Goal: Task Accomplishment & Management: Manage account settings

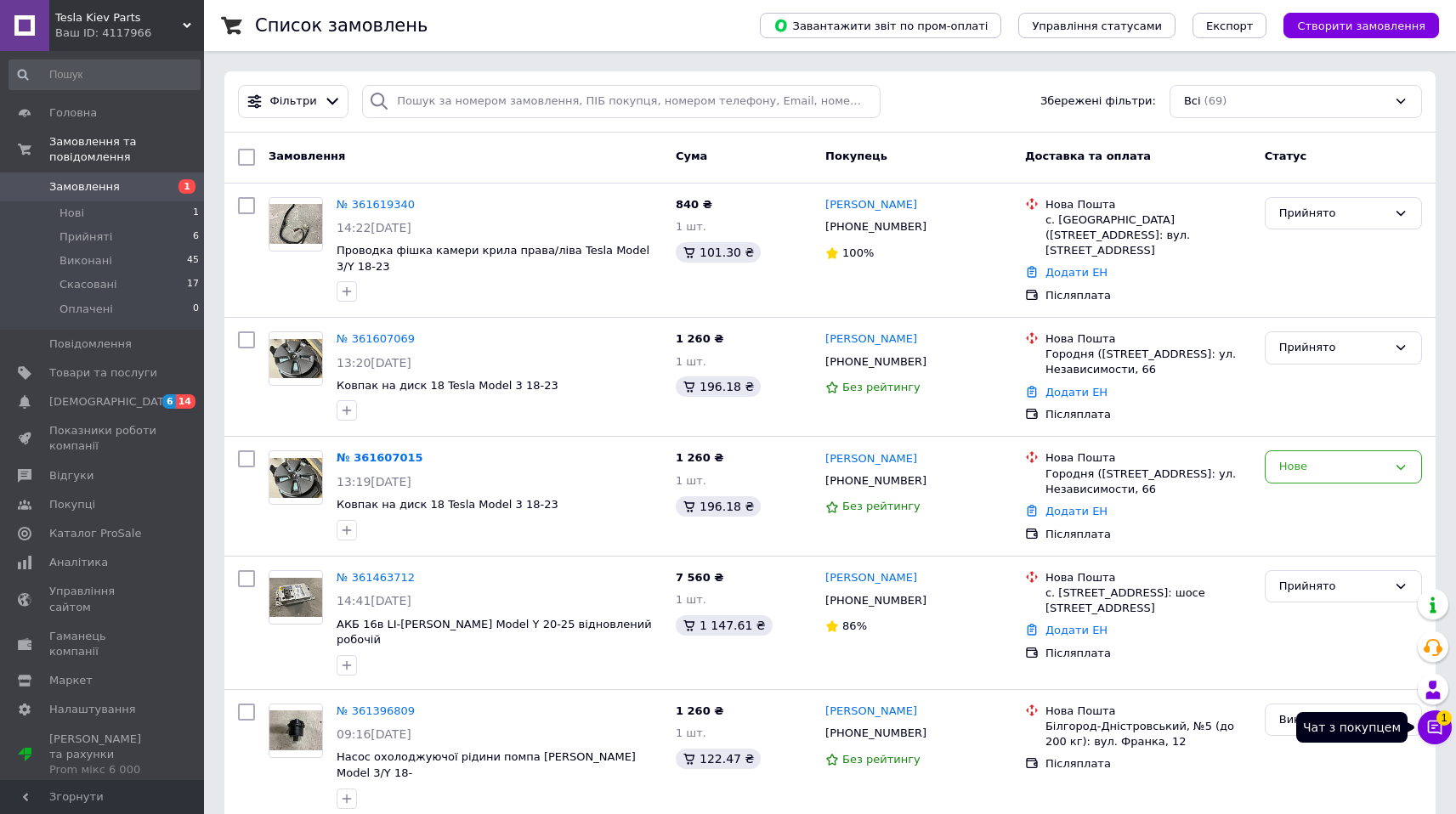
click at [1426, 726] on icon at bounding box center [1433, 726] width 17 height 17
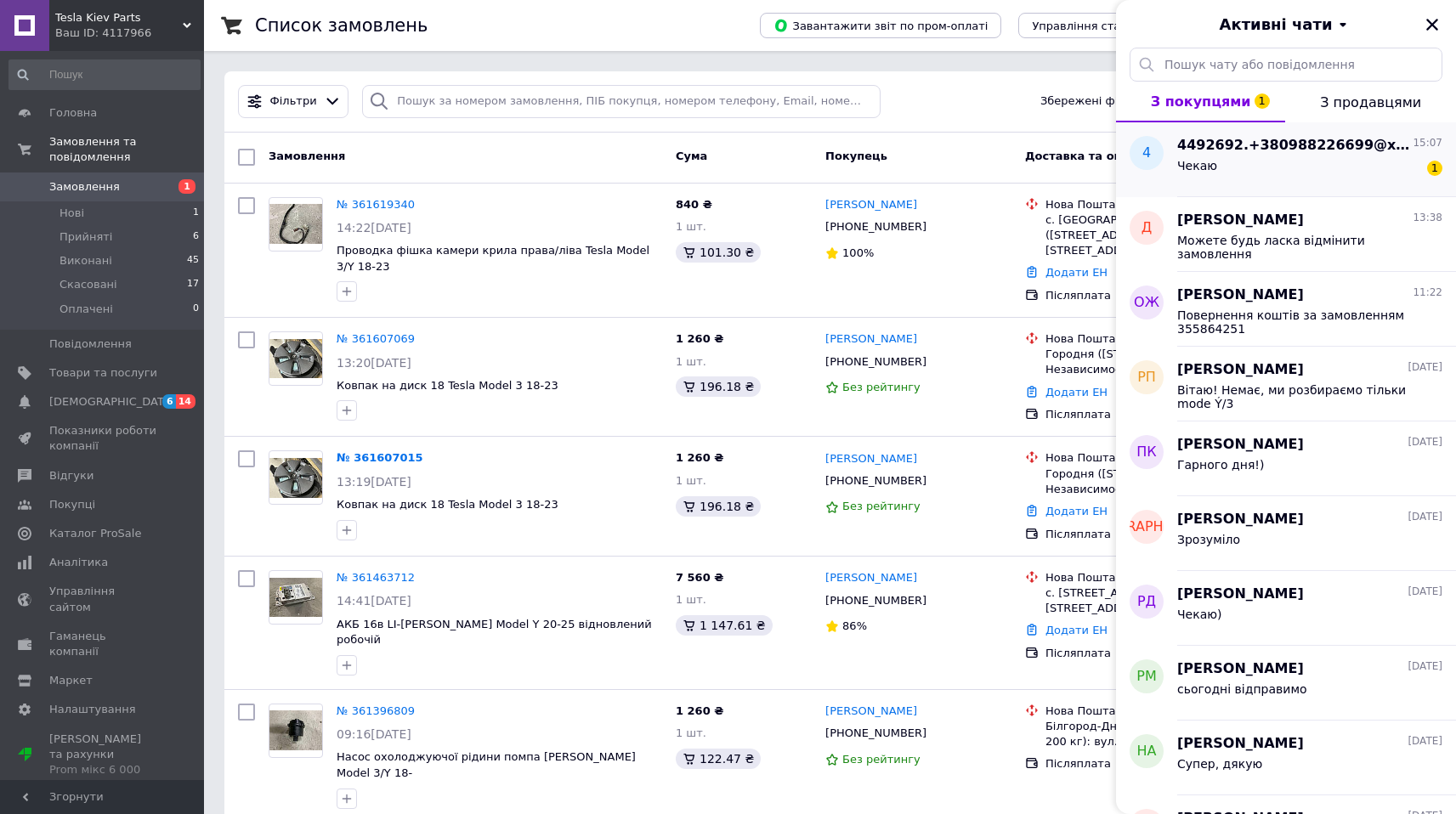
click at [1326, 153] on span "4492692.+380988226699@xxxxxx$.com" at bounding box center [1293, 146] width 232 height 20
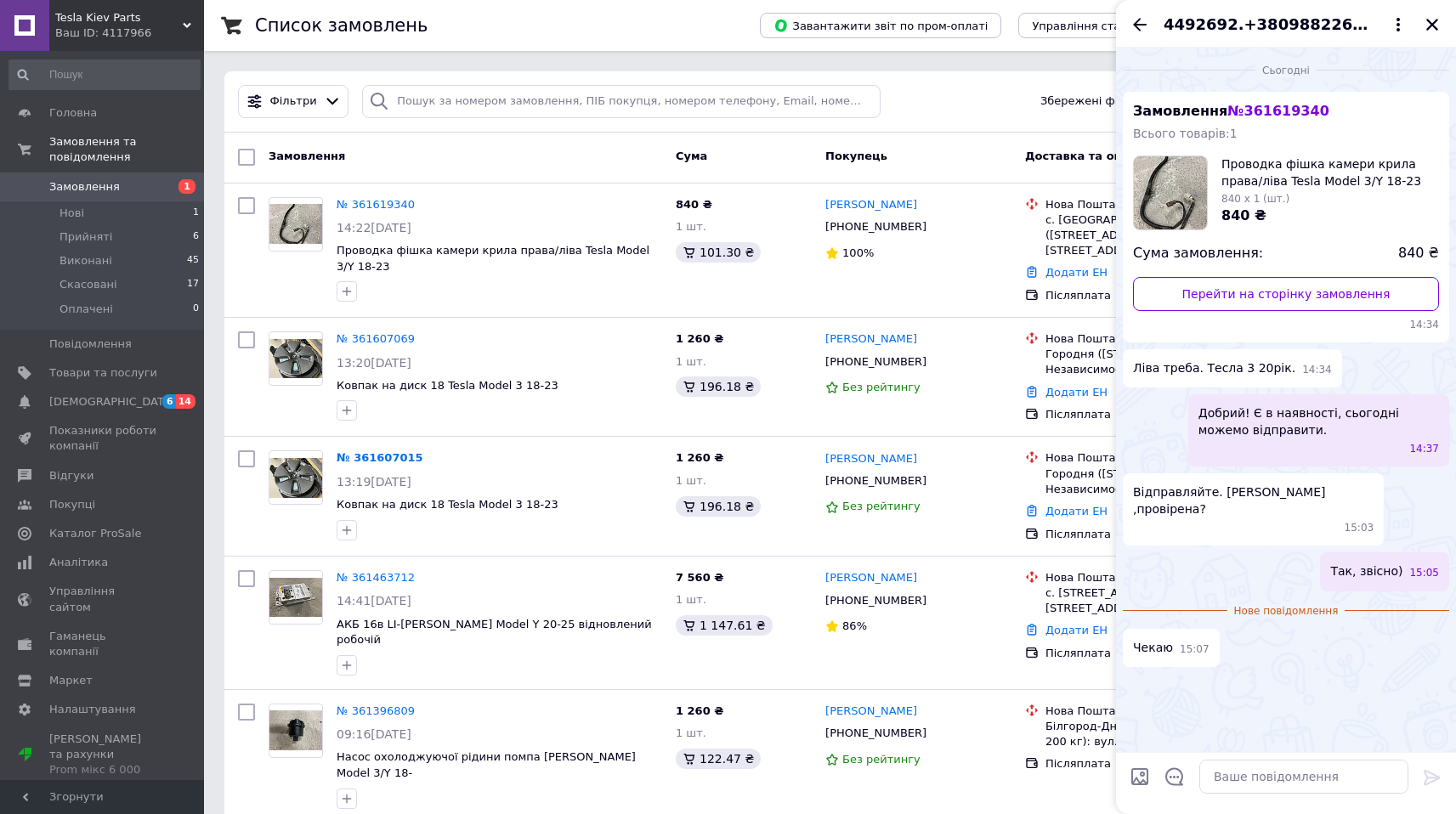
click at [726, 153] on div "Cума" at bounding box center [743, 157] width 150 height 31
click at [1431, 34] on div "4492692.+380988226699@xxxxxx$.com" at bounding box center [1285, 24] width 340 height 47
click at [1431, 27] on icon "Закрити" at bounding box center [1432, 25] width 16 height 16
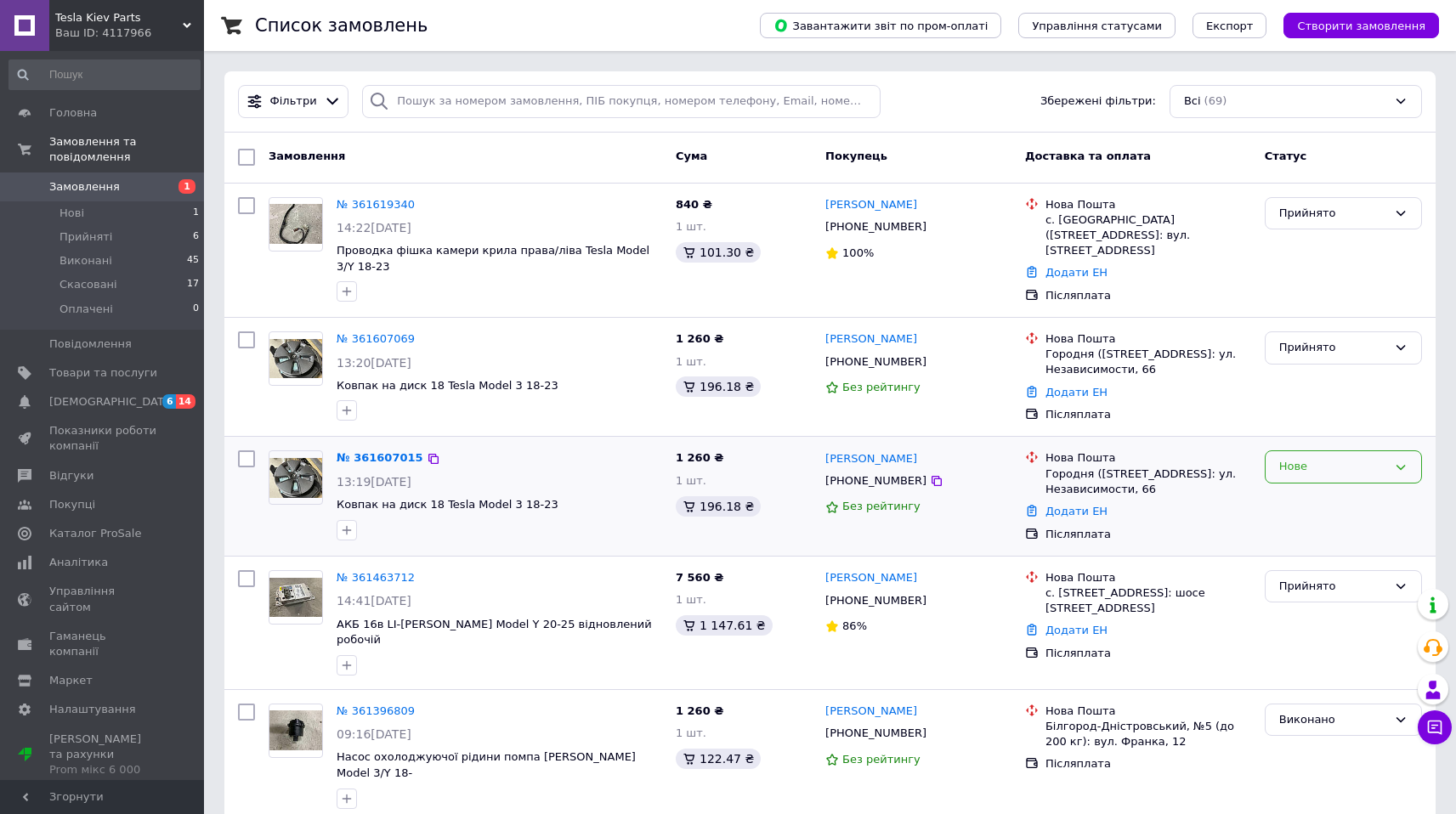
click at [1332, 475] on div "Нове" at bounding box center [1333, 467] width 108 height 18
click at [1325, 578] on li "Скасовано" at bounding box center [1343, 565] width 156 height 31
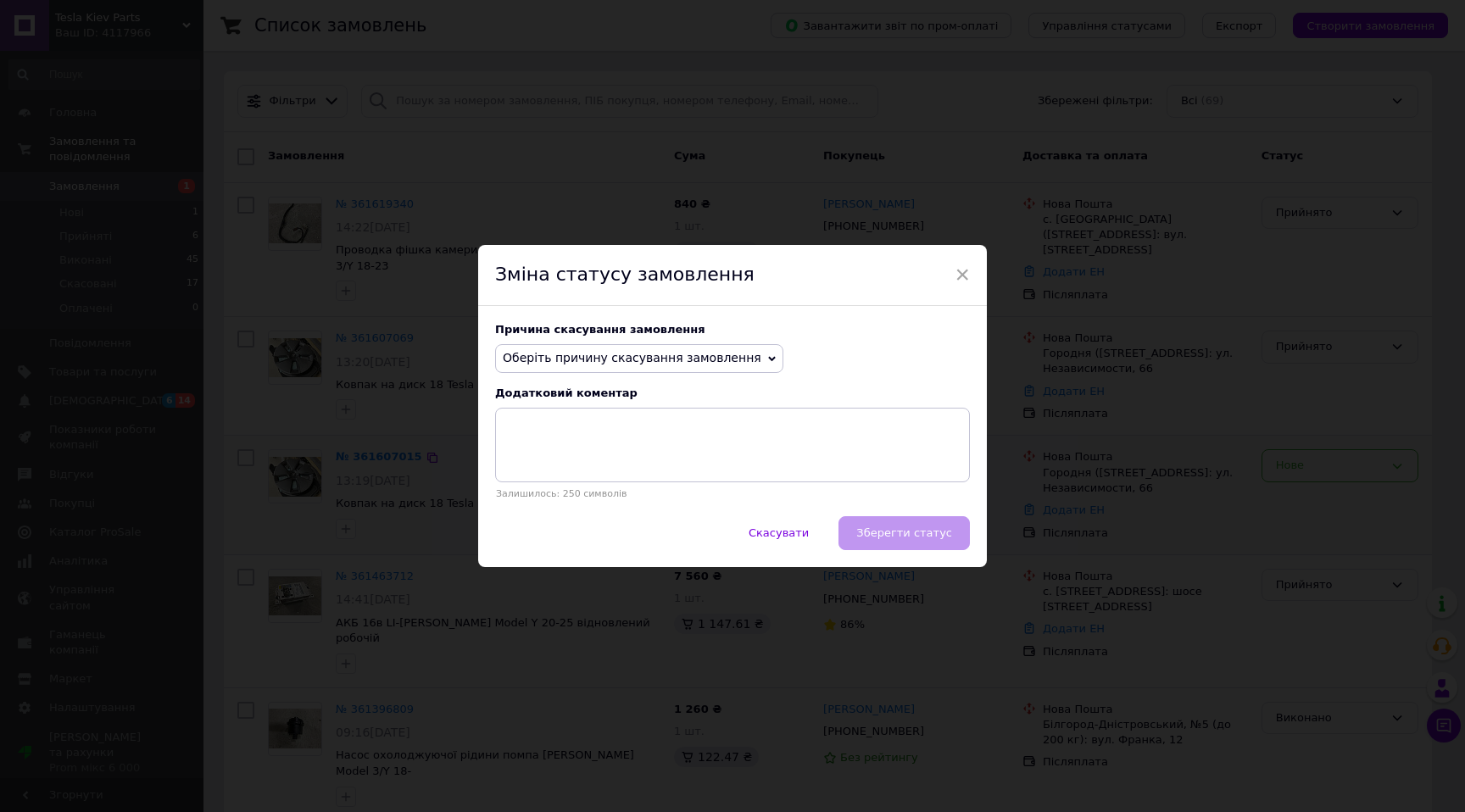
click at [593, 360] on span "Оберіть причину скасування замовлення" at bounding box center [631, 357] width 258 height 14
click at [585, 487] on li "Замовлення-дублікат" at bounding box center [639, 486] width 287 height 24
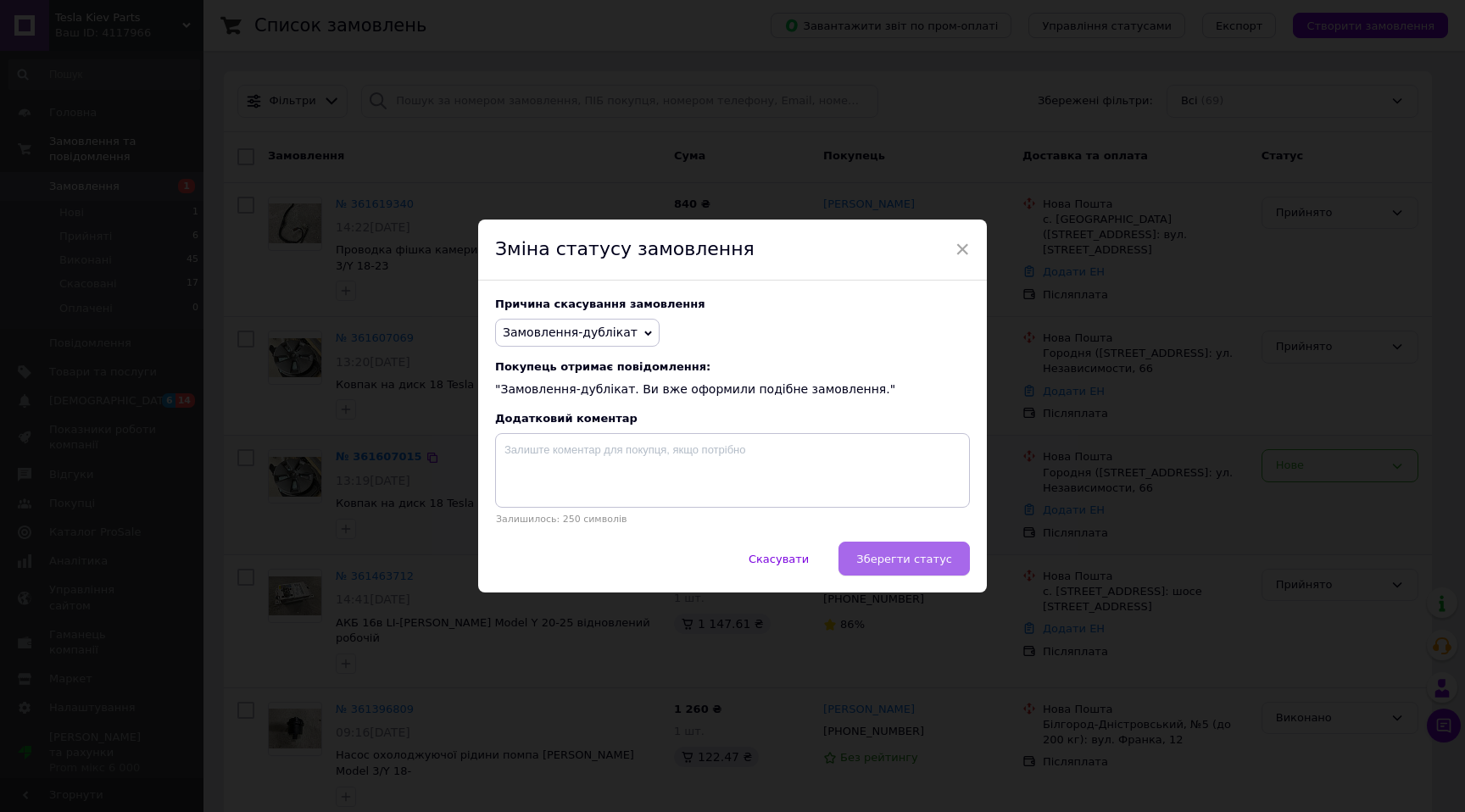
click at [885, 560] on span "Зберегти статус" at bounding box center [904, 559] width 96 height 13
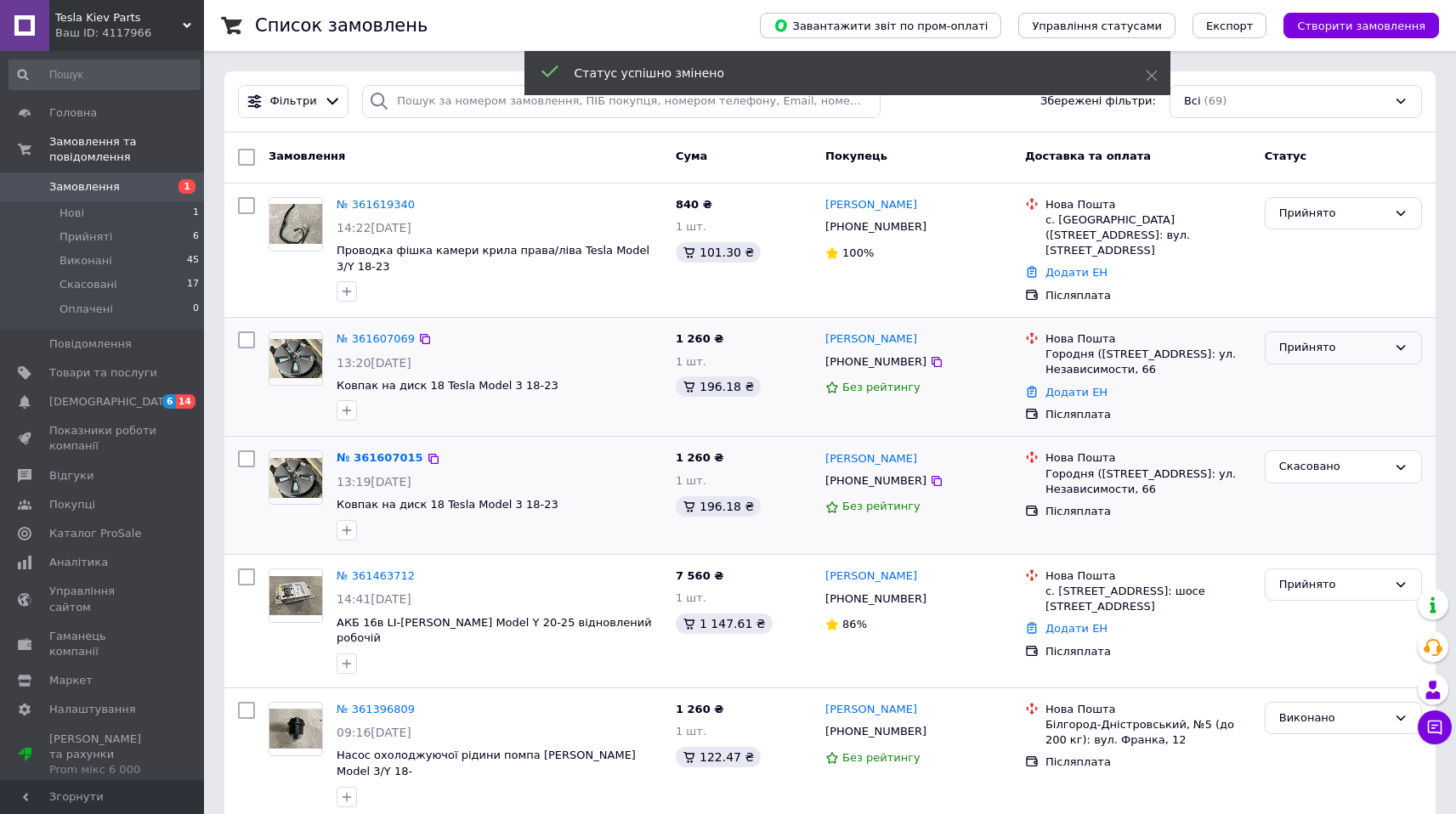
click at [1348, 347] on div "Прийнято" at bounding box center [1333, 347] width 108 height 18
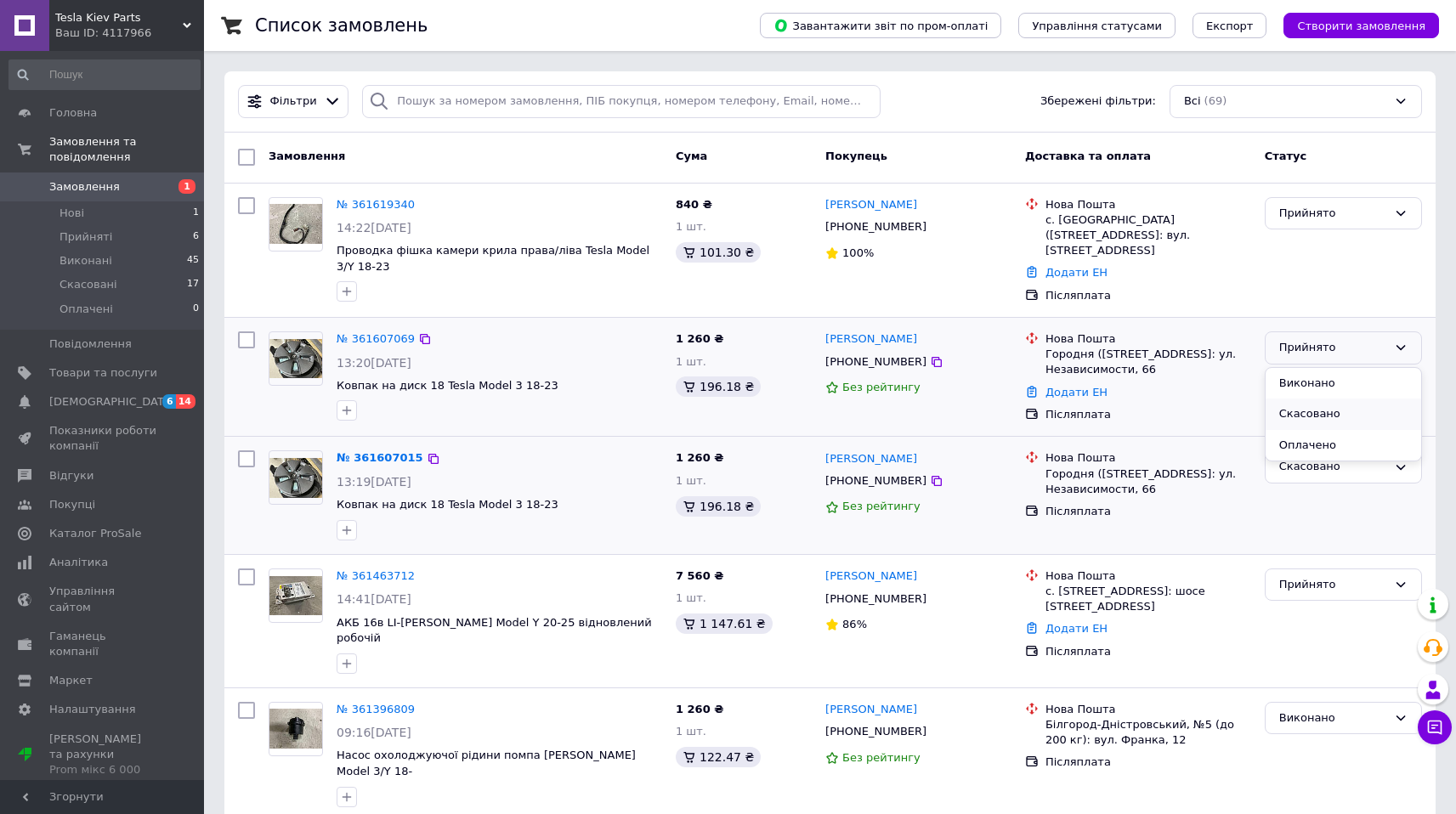
click at [1327, 416] on li "Скасовано" at bounding box center [1343, 414] width 156 height 31
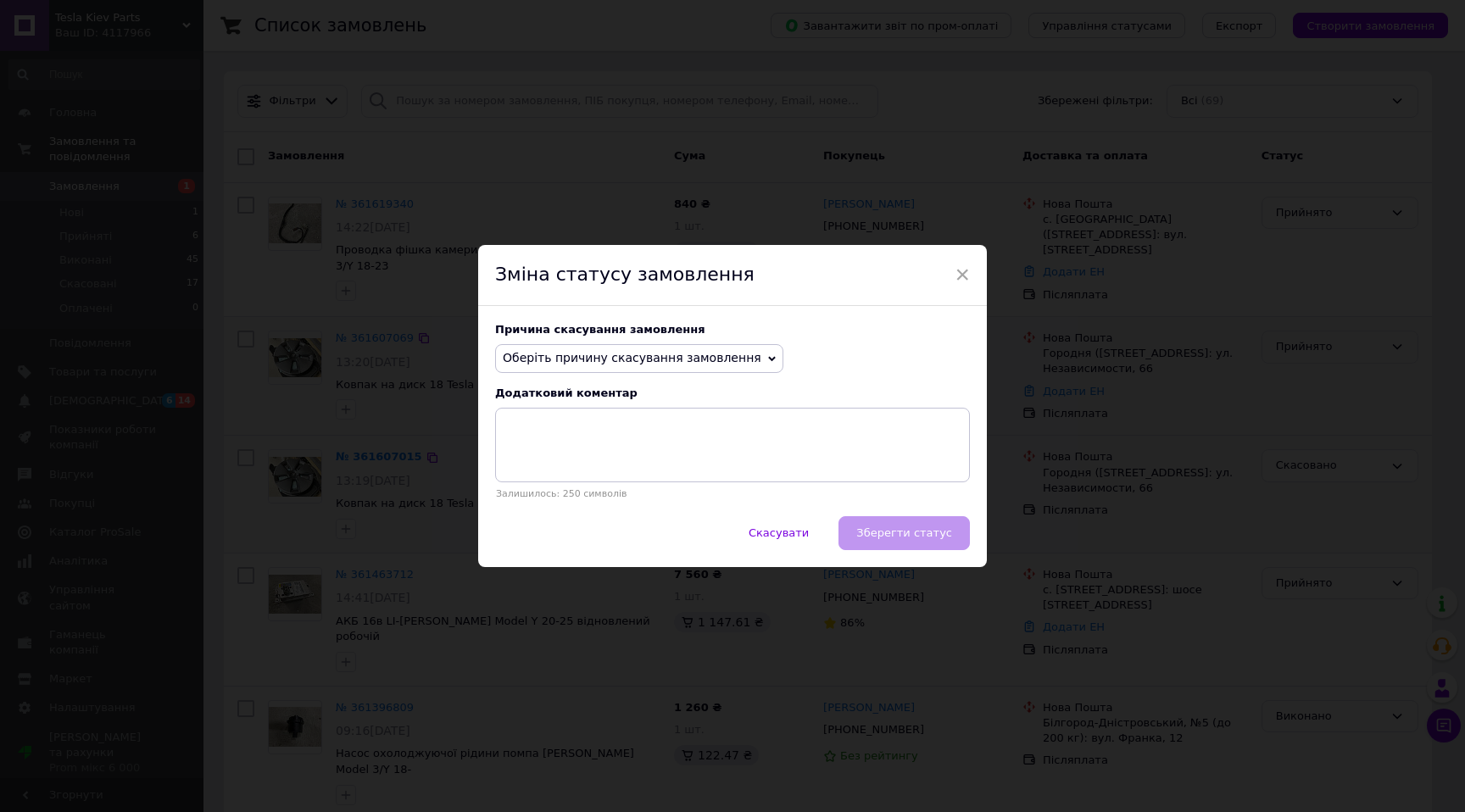
click at [702, 354] on span "Оберіть причину скасування замовлення" at bounding box center [631, 357] width 258 height 14
click at [617, 467] on li "На прохання покупця" at bounding box center [639, 462] width 287 height 24
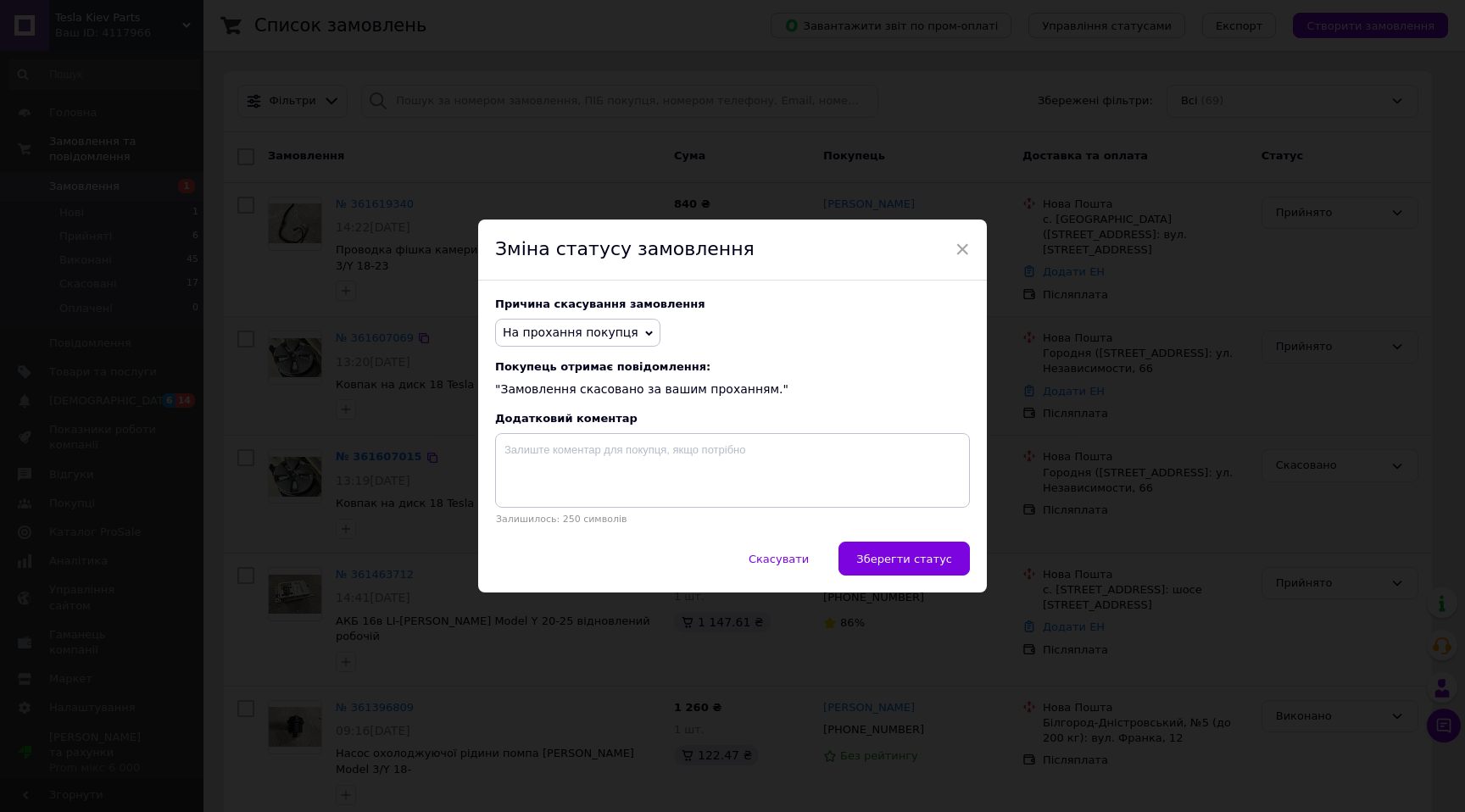
click at [897, 557] on span "Зберегти статус" at bounding box center [904, 559] width 96 height 13
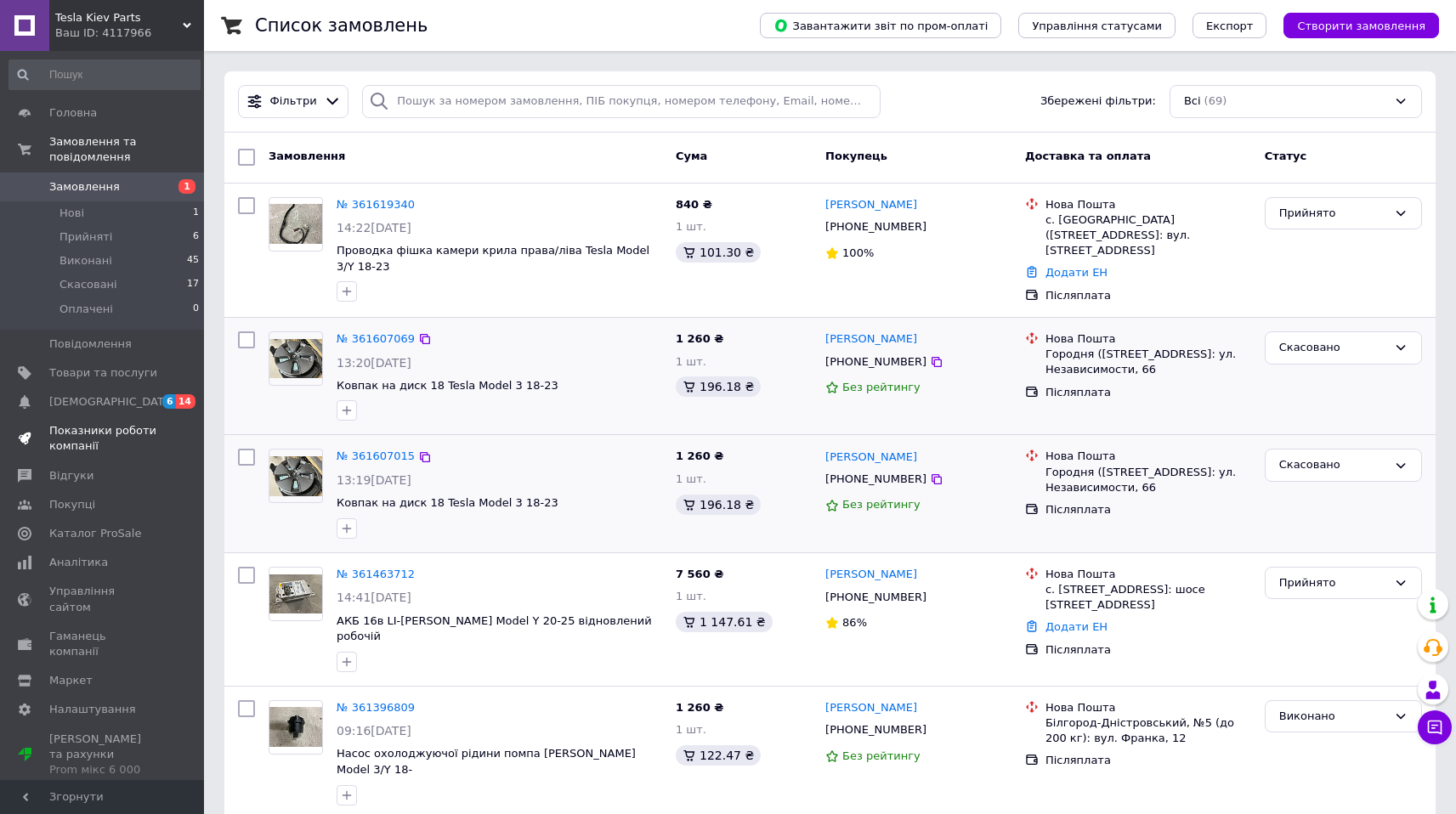
click at [89, 442] on span "Показники роботи компанії" at bounding box center [103, 438] width 108 height 31
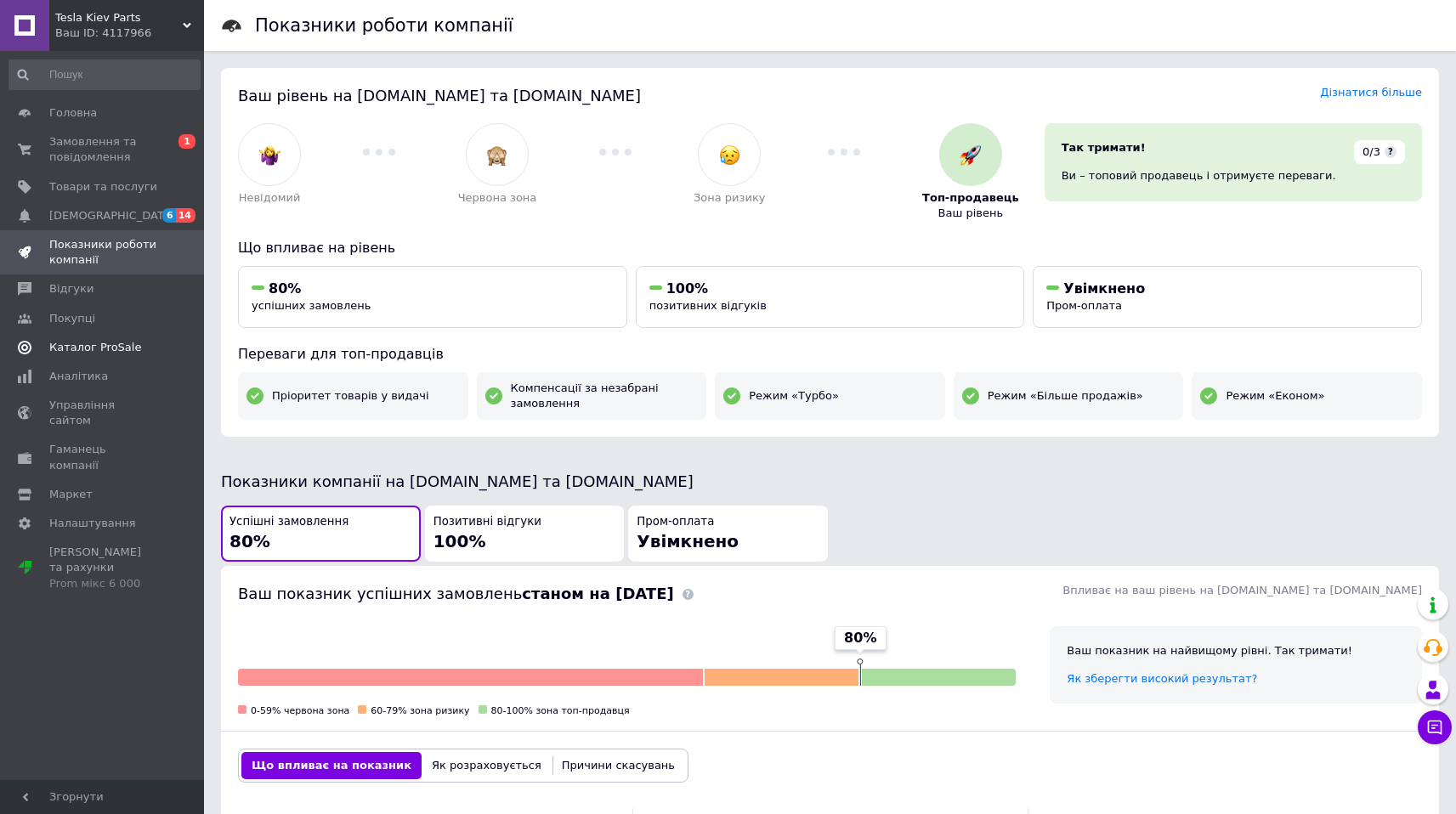
click at [112, 350] on span "Каталог ProSale" at bounding box center [95, 347] width 92 height 16
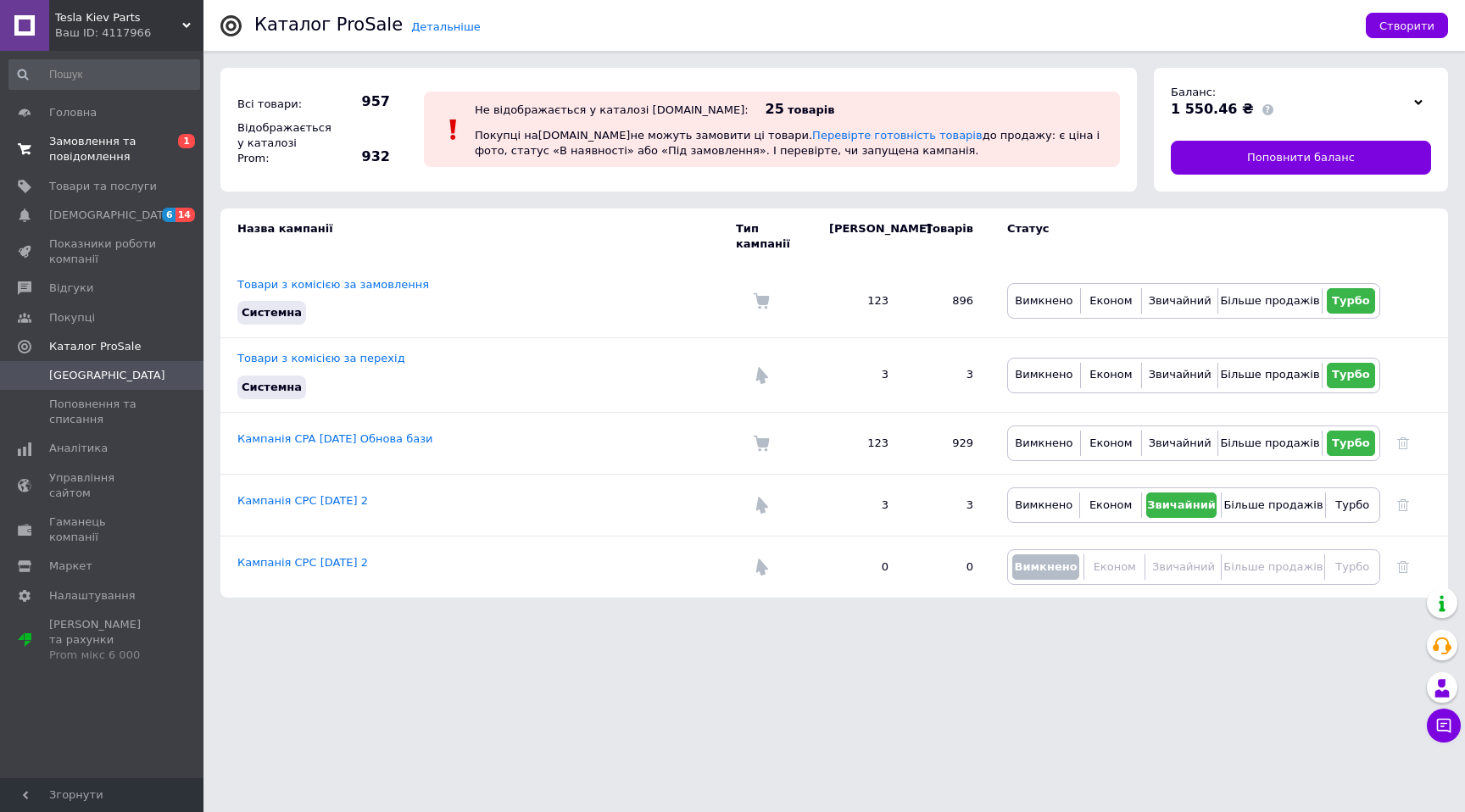
click at [124, 134] on link "Замовлення та повідомлення 0 1" at bounding box center [104, 148] width 208 height 44
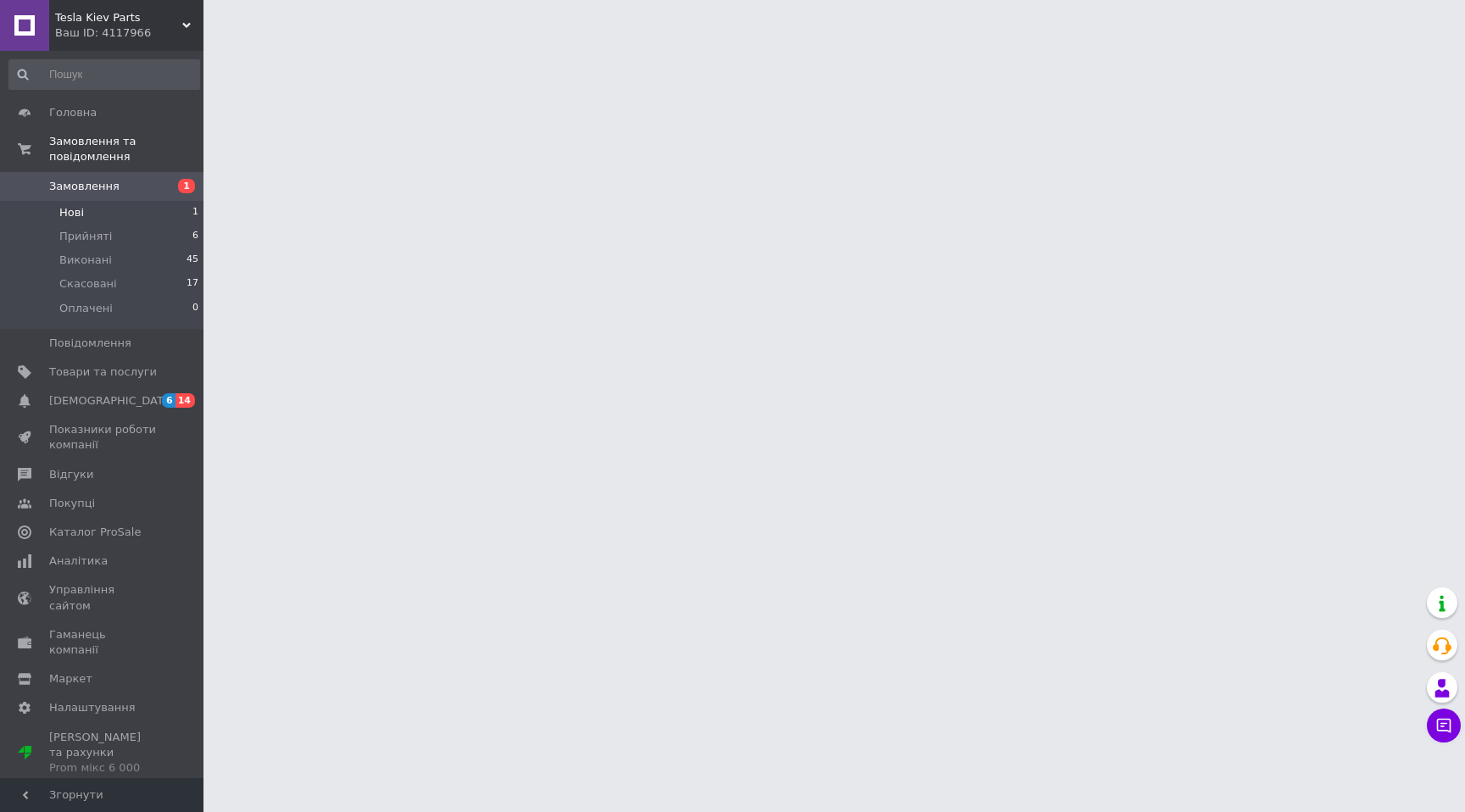
click at [69, 209] on span "Нові" at bounding box center [71, 213] width 25 height 16
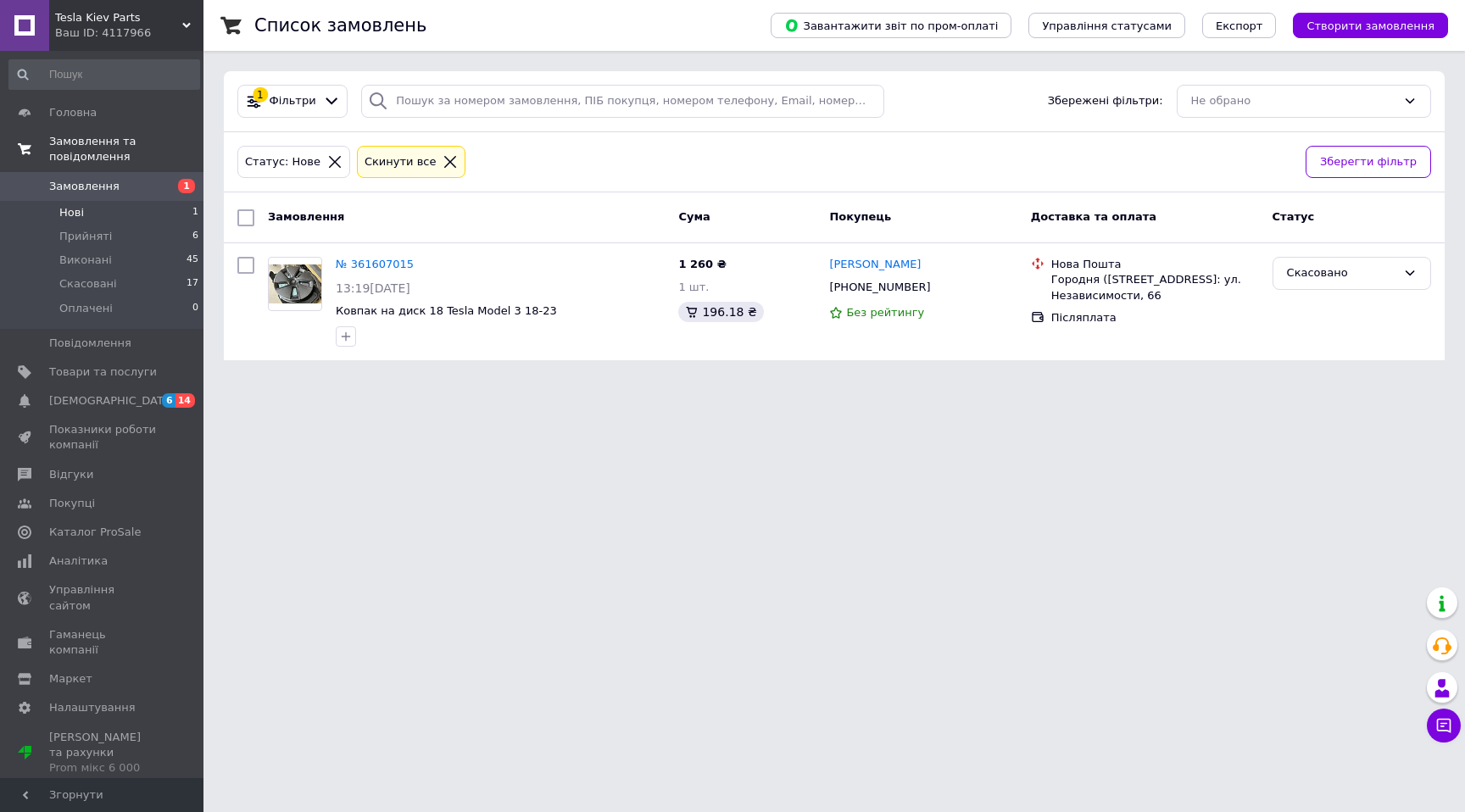
click at [83, 169] on link "Замовлення та повідомлення" at bounding box center [104, 148] width 208 height 44
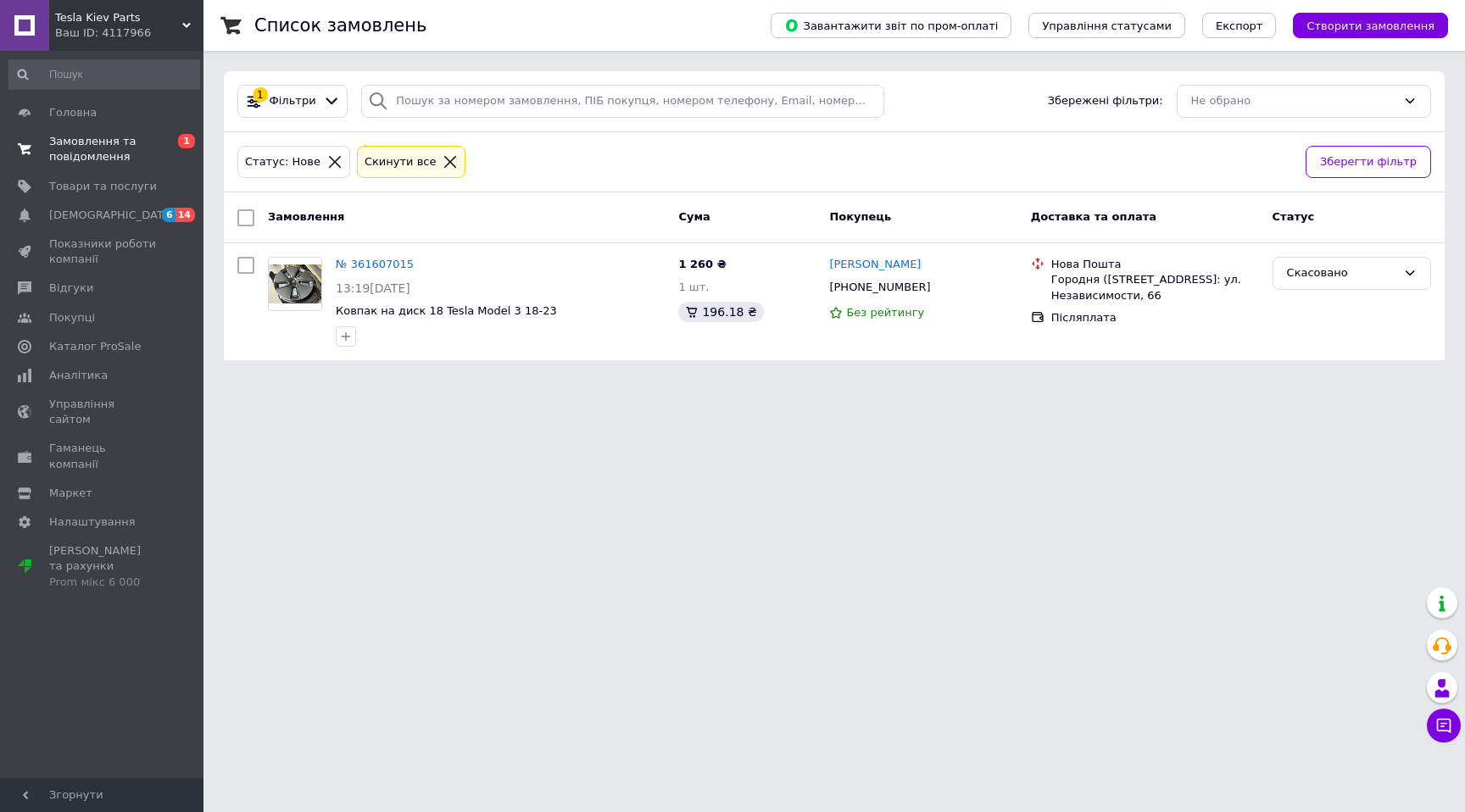
click at [83, 159] on span "Замовлення та повідомлення" at bounding box center [103, 148] width 108 height 30
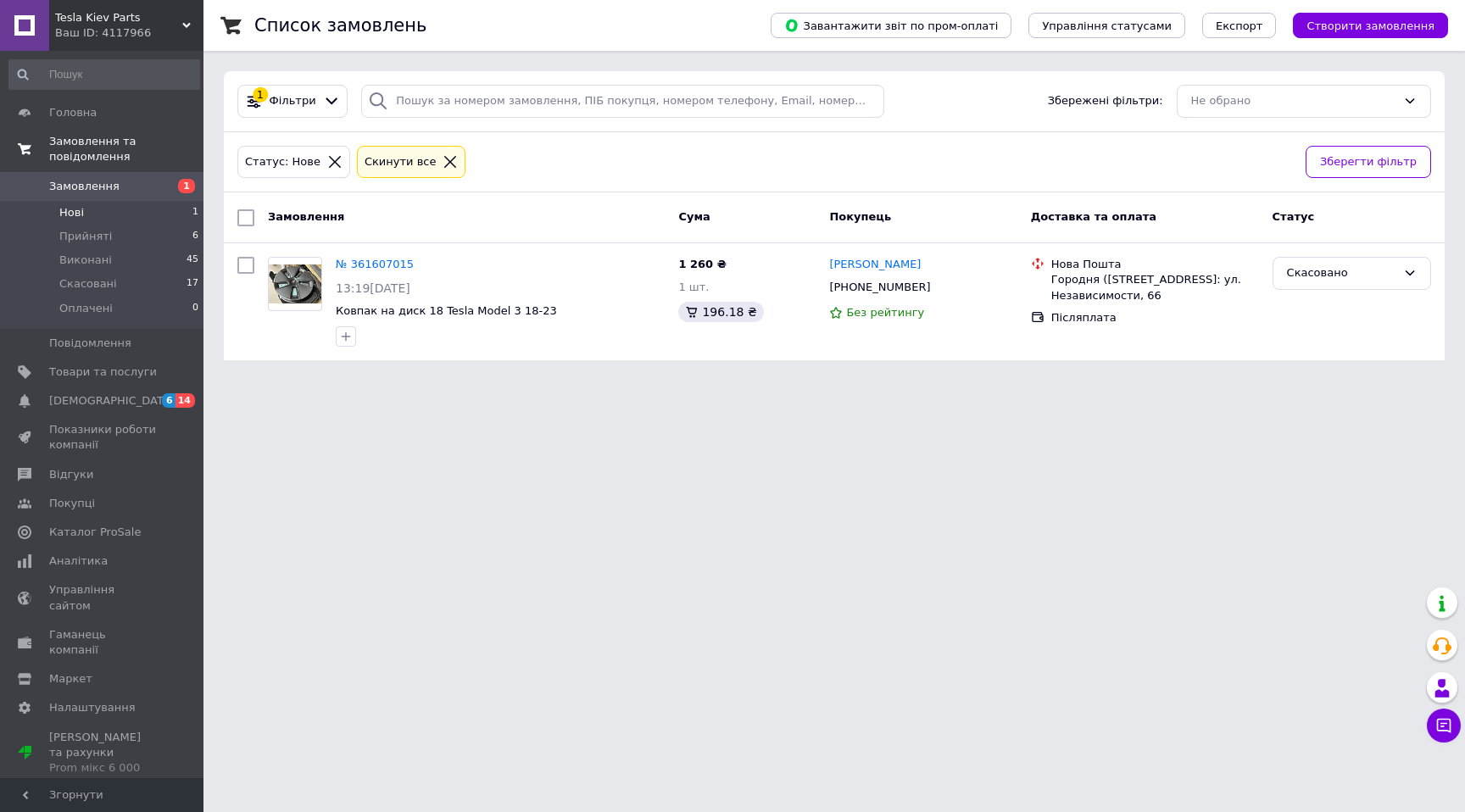
click at [83, 159] on span "Замовлення та повідомлення" at bounding box center [126, 148] width 154 height 30
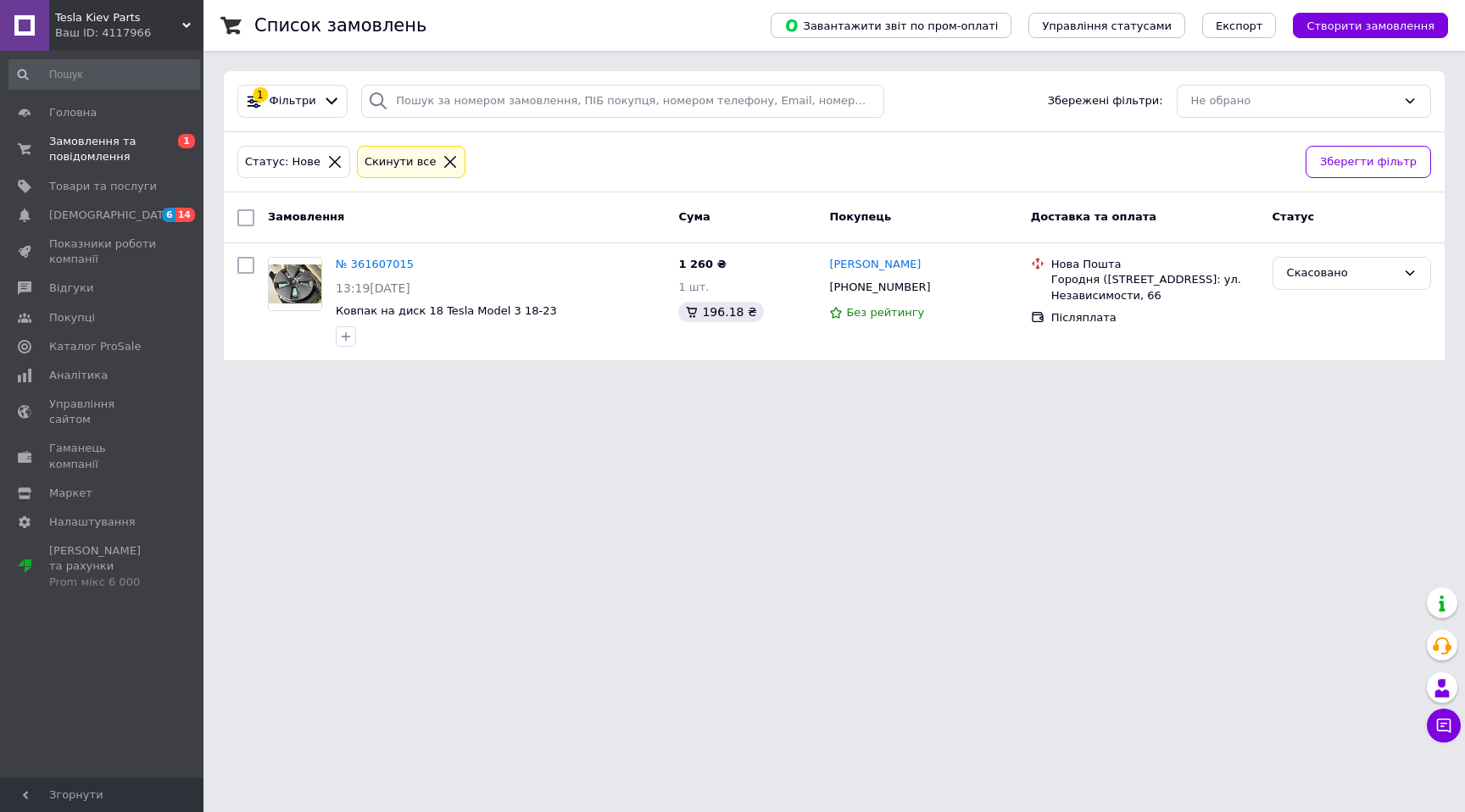
click at [445, 162] on icon at bounding box center [451, 162] width 12 height 12
